Goal: Task Accomplishment & Management: Use online tool/utility

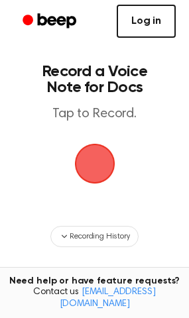
click at [137, 23] on link "Log in" at bounding box center [146, 21] width 59 height 33
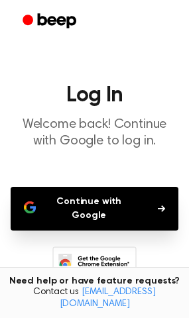
click at [147, 208] on button "Continue with Google" at bounding box center [95, 209] width 168 height 44
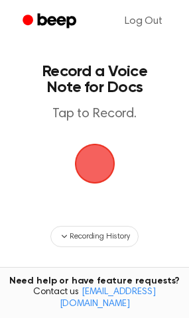
click at [101, 170] on span "button" at bounding box center [95, 164] width 74 height 74
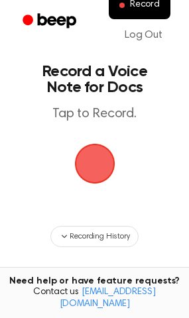
click at [101, 152] on span "button" at bounding box center [94, 164] width 40 height 40
